Goal: Task Accomplishment & Management: Use online tool/utility

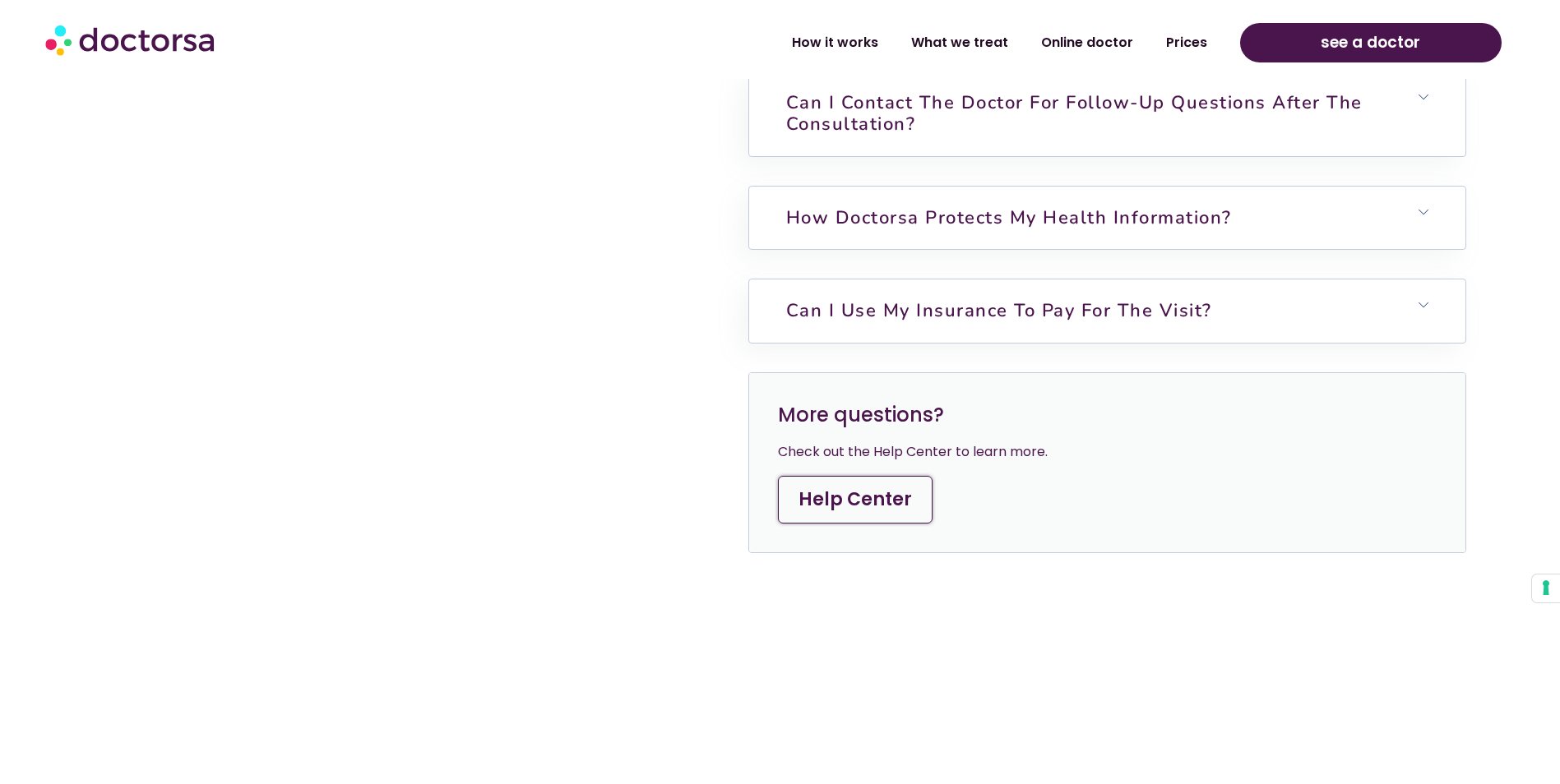
scroll to position [5672, 0]
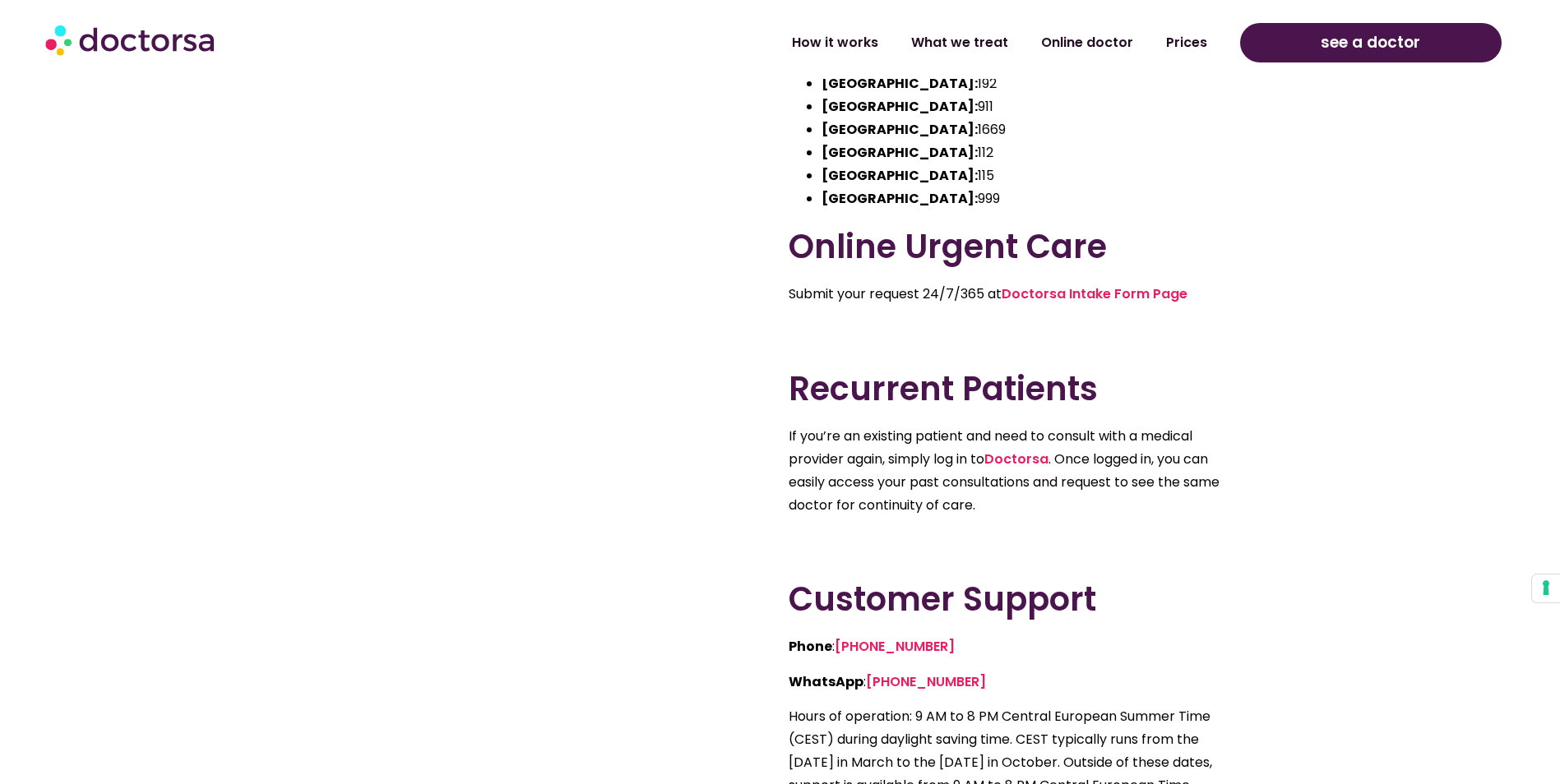
scroll to position [329, 0]
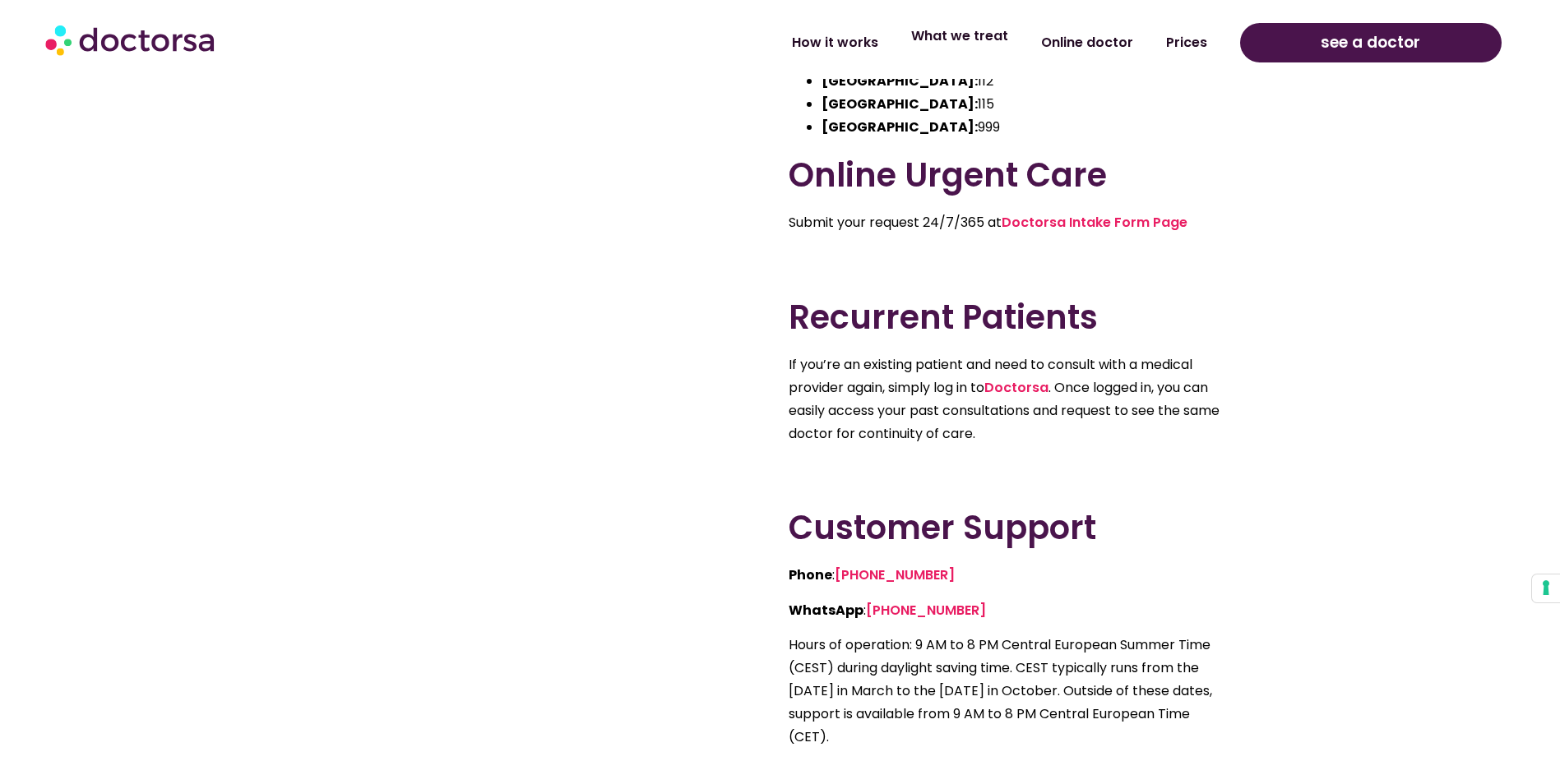
click at [1025, 44] on link "What we treat" at bounding box center [959, 36] width 130 height 38
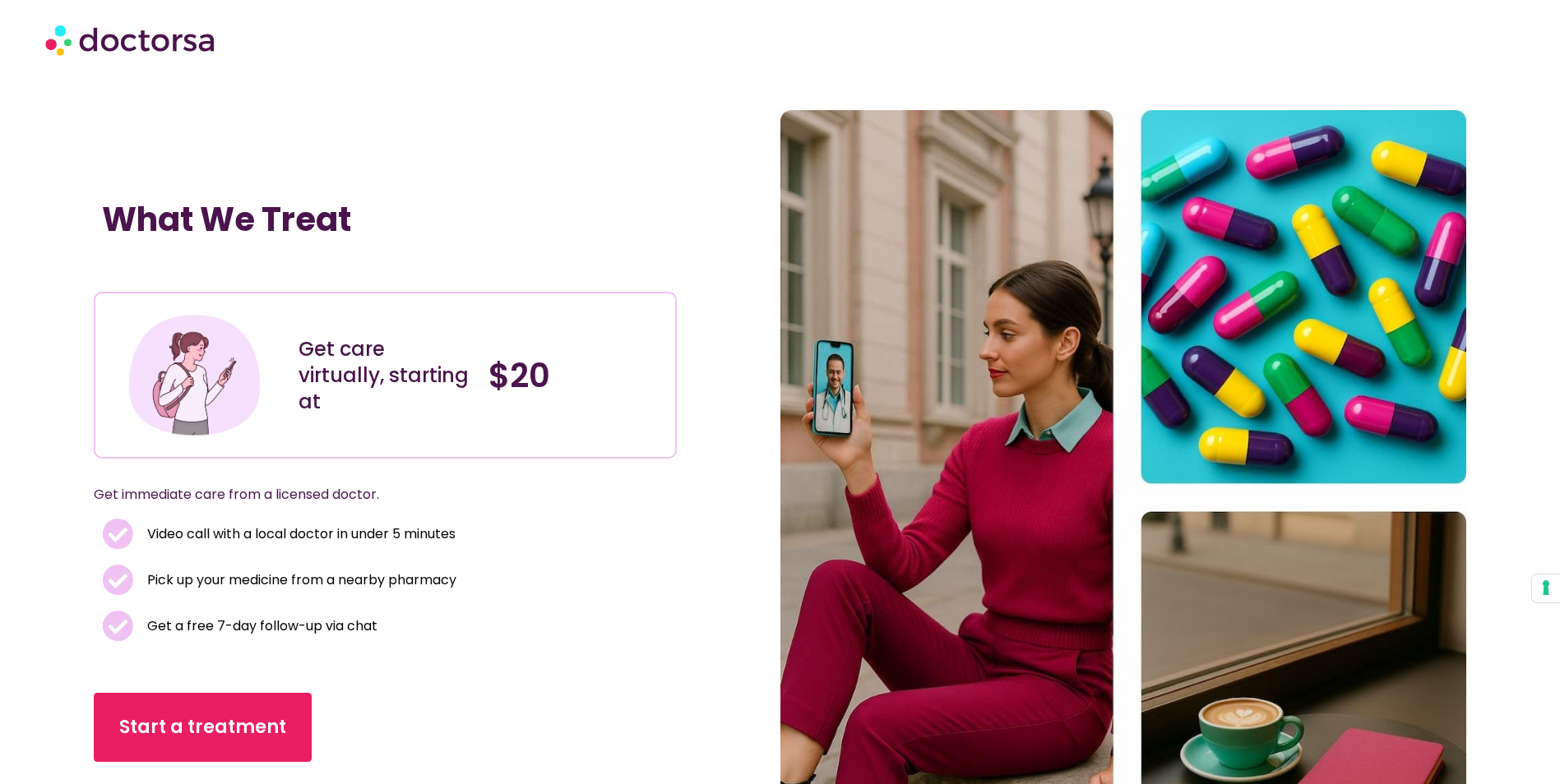
click at [207, 50] on img at bounding box center [131, 39] width 172 height 50
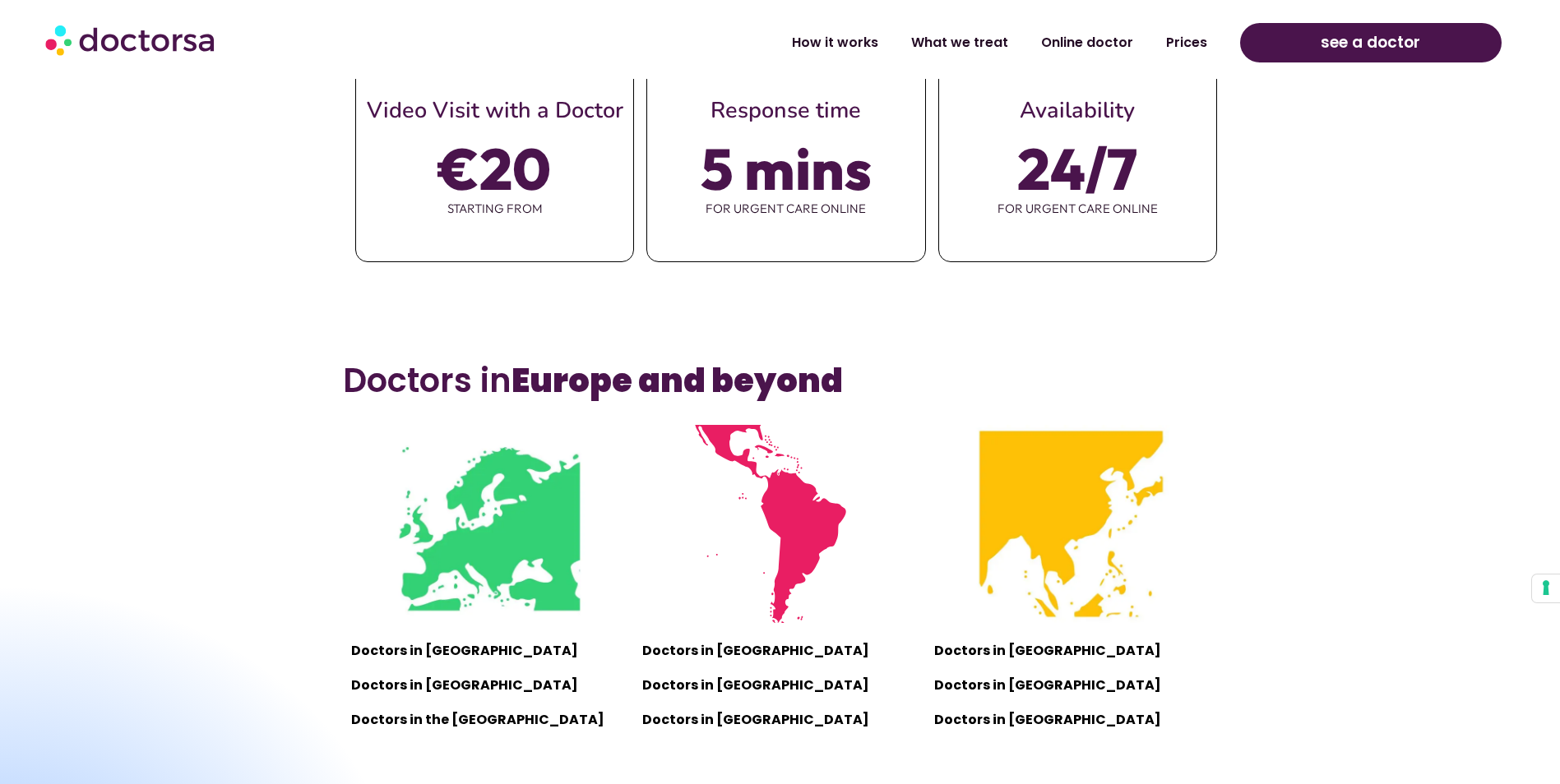
scroll to position [1480, 0]
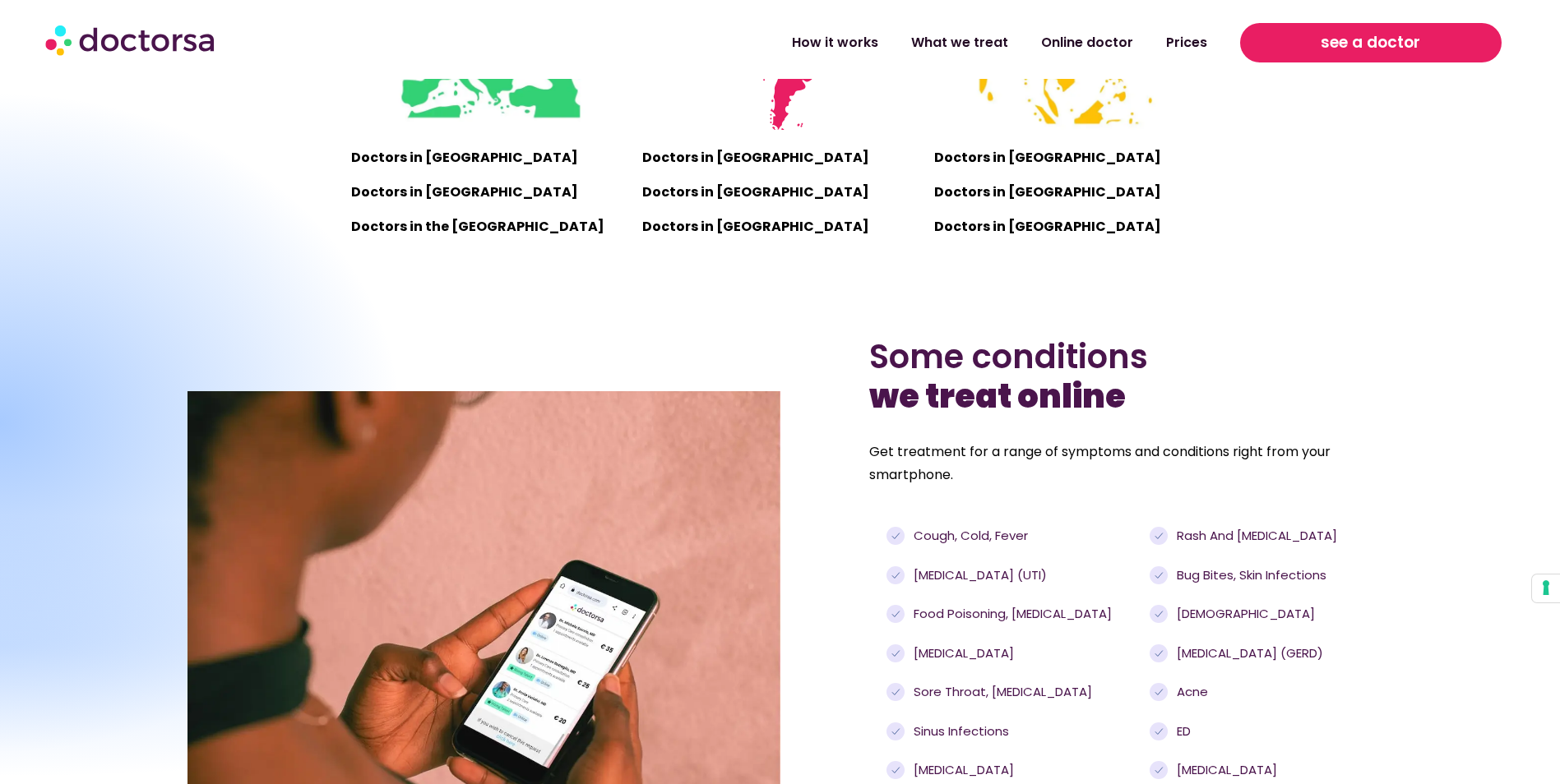
click at [1332, 46] on span "see a doctor" at bounding box center [1370, 42] width 99 height 26
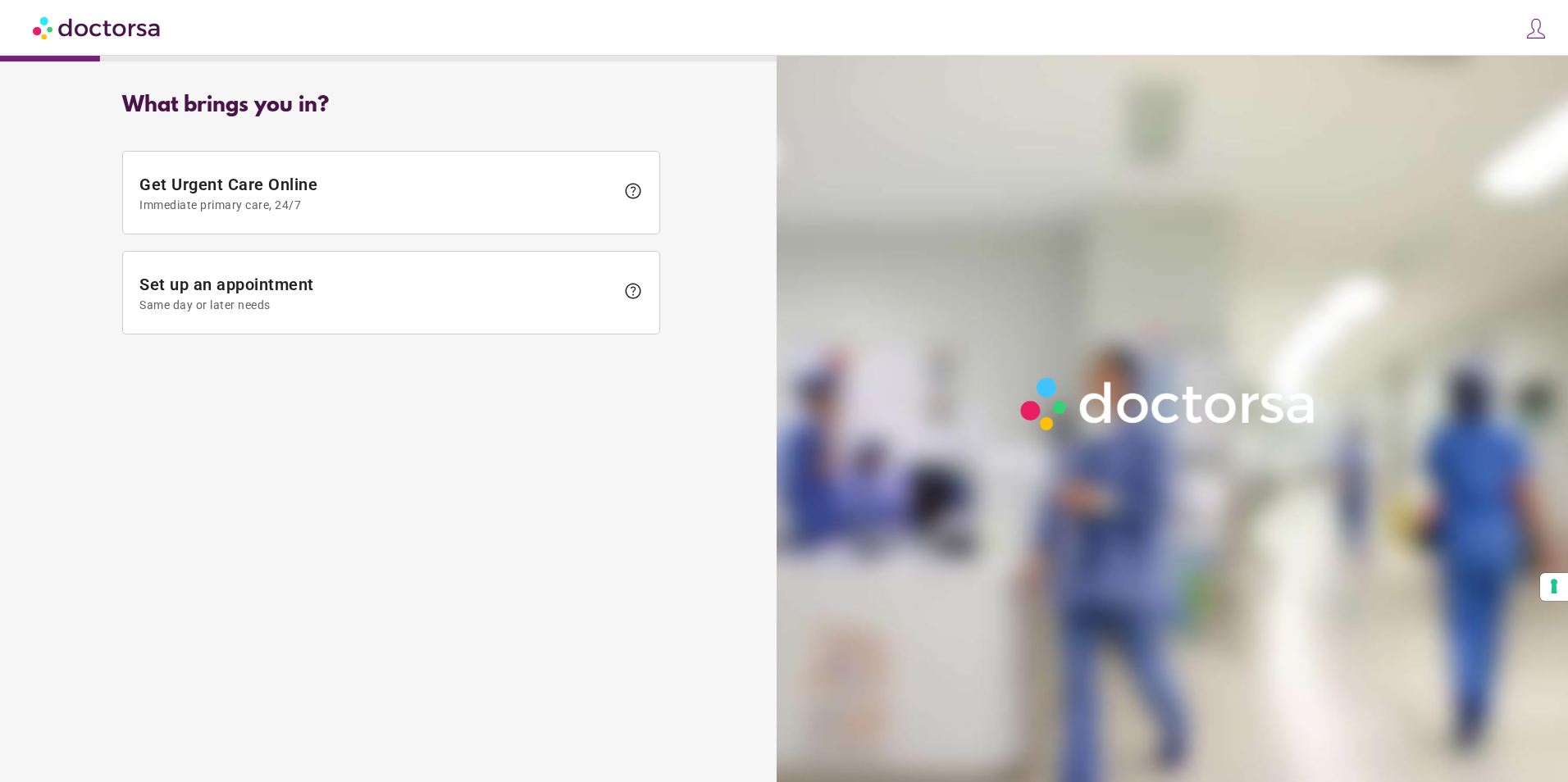
click at [1539, 35] on img at bounding box center [1536, 28] width 23 height 23
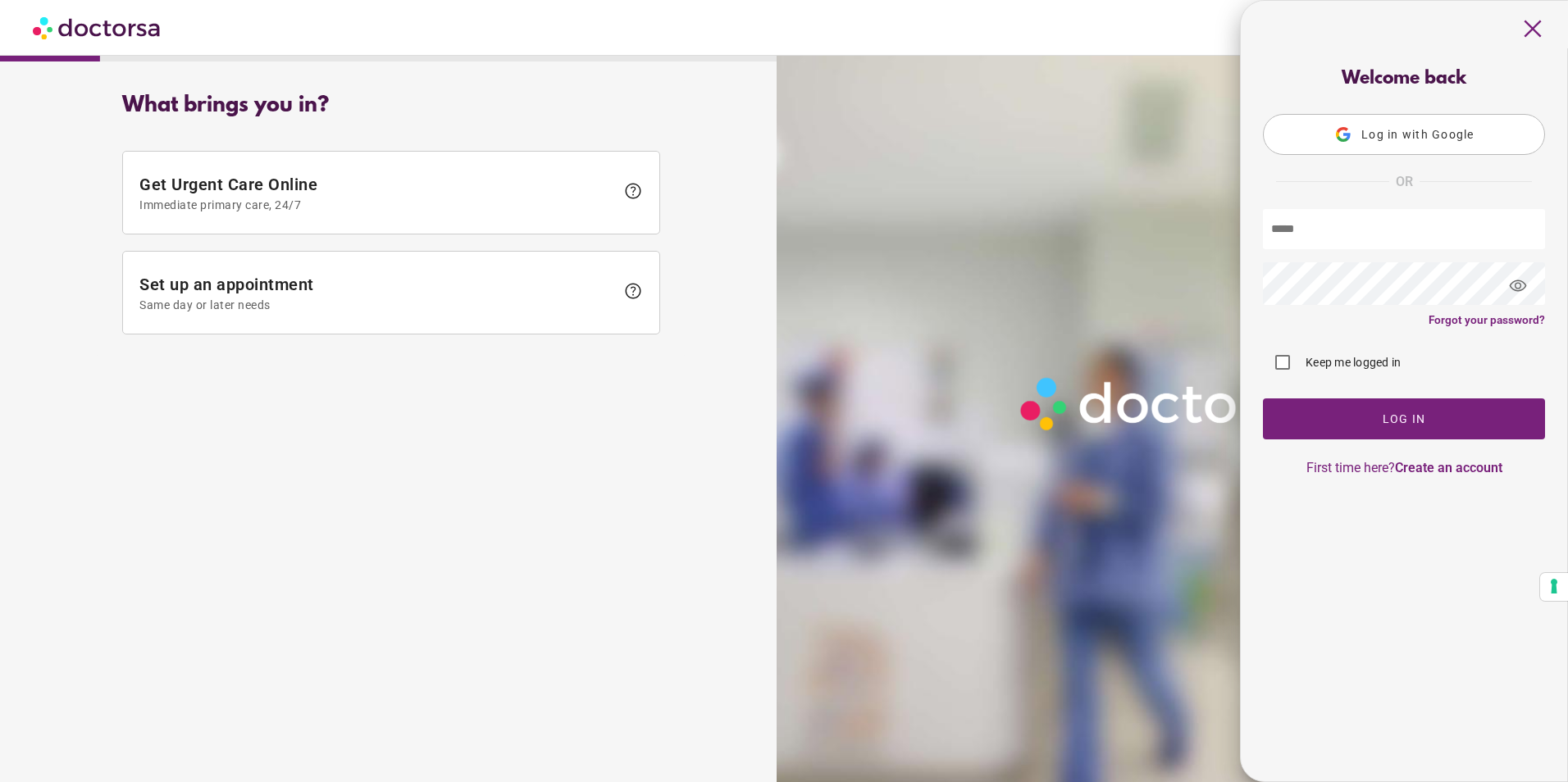
click at [1365, 245] on input "text" at bounding box center [1404, 229] width 283 height 40
type input "**********"
click at [1404, 422] on span "Log In" at bounding box center [1404, 419] width 44 height 13
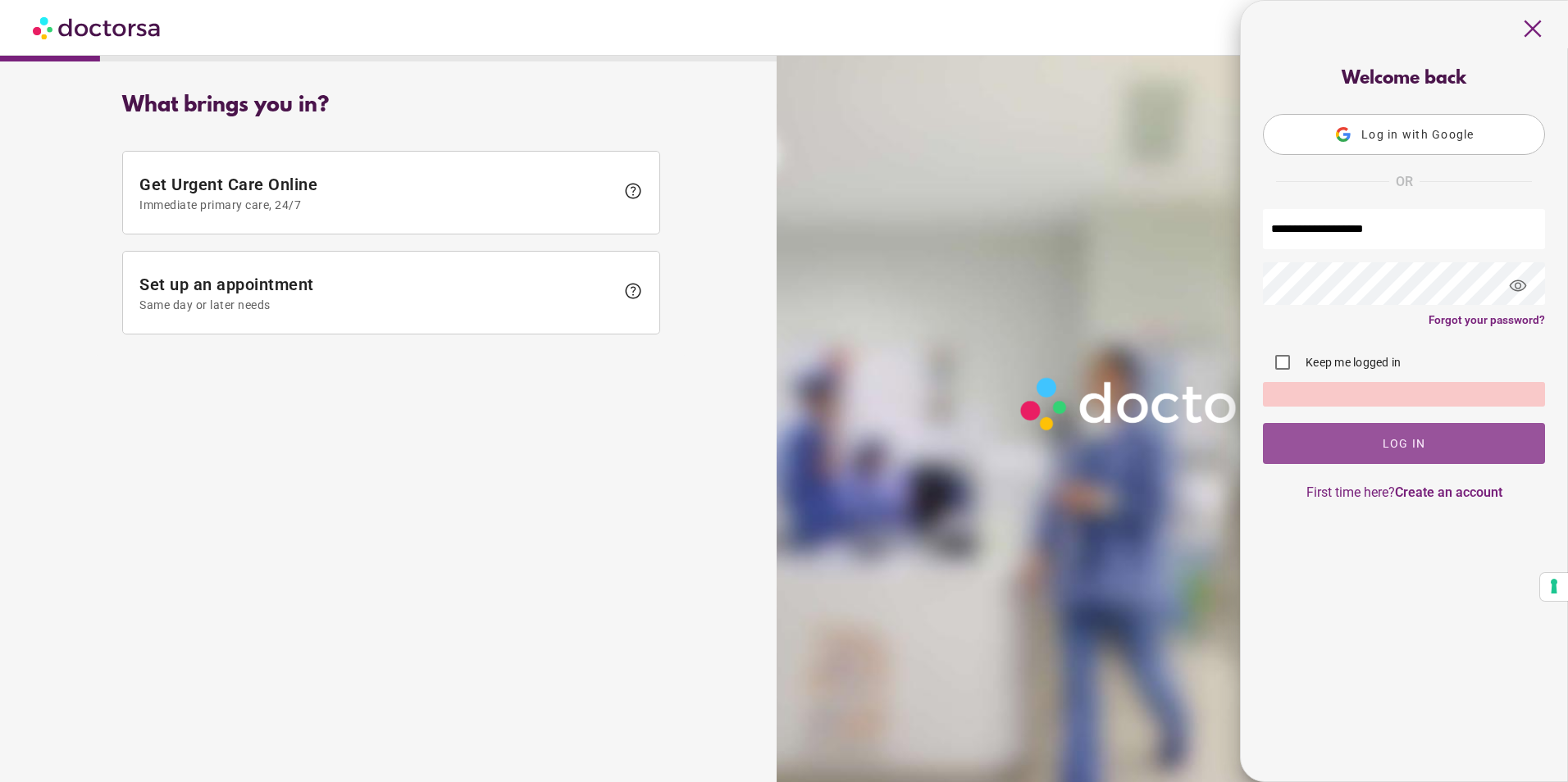
click at [1337, 453] on span "button" at bounding box center [1404, 443] width 283 height 41
click at [1517, 27] on div "close" at bounding box center [1404, 24] width 328 height 48
click at [1531, 34] on span "close" at bounding box center [1533, 28] width 31 height 31
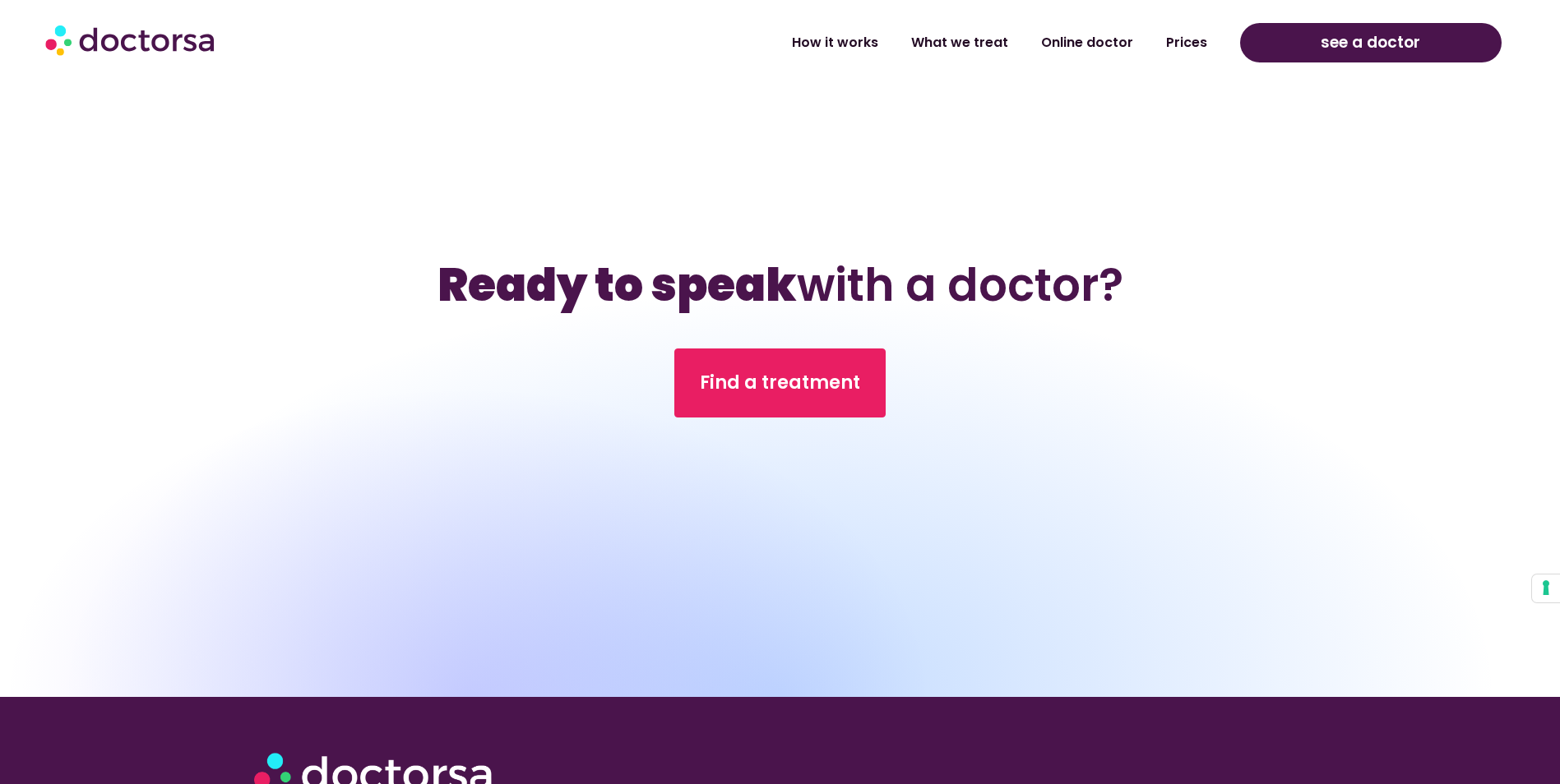
scroll to position [5861, 0]
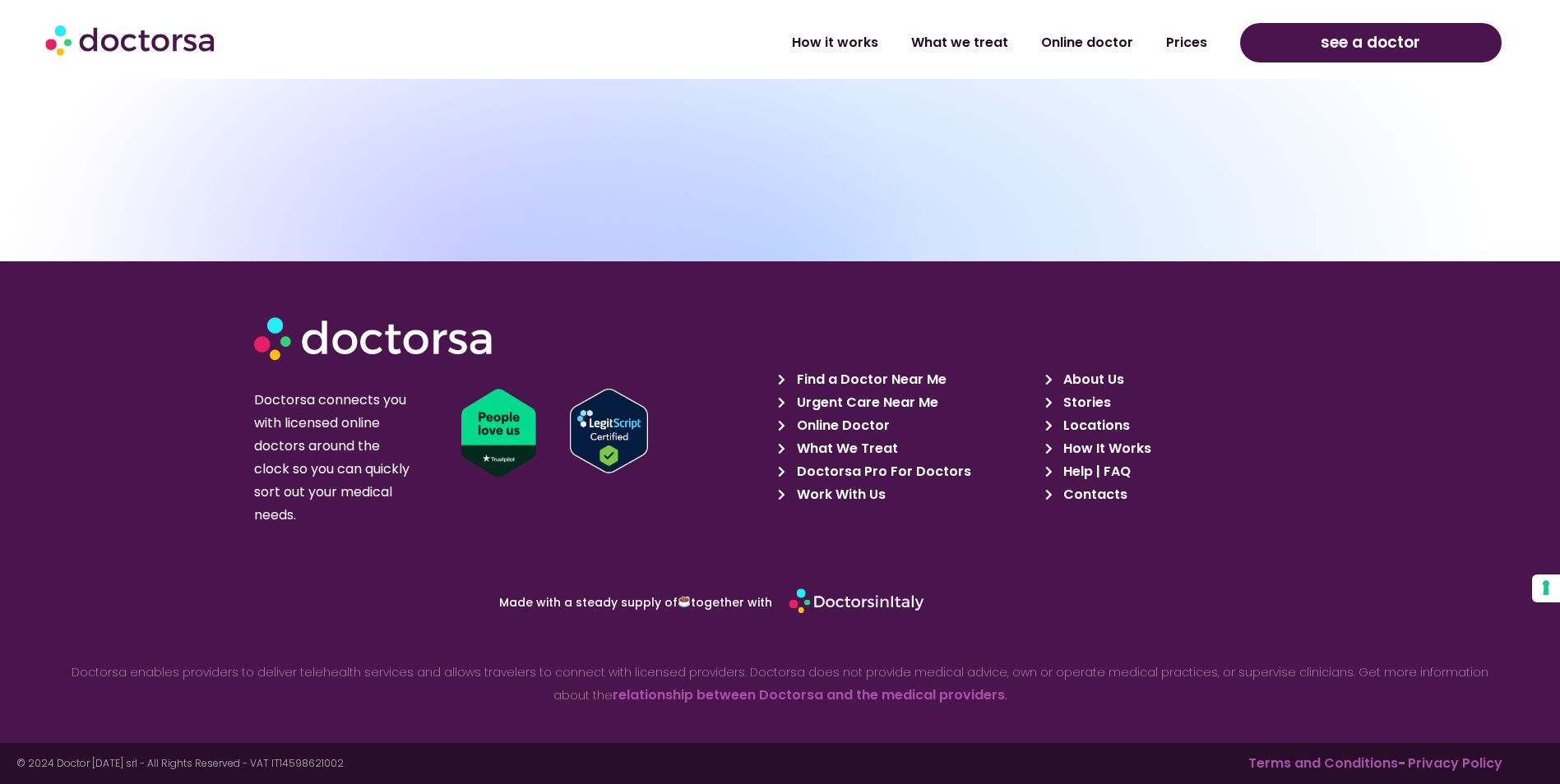
click at [838, 489] on span "Work With Us" at bounding box center [839, 494] width 93 height 23
